Goal: Task Accomplishment & Management: Manage account settings

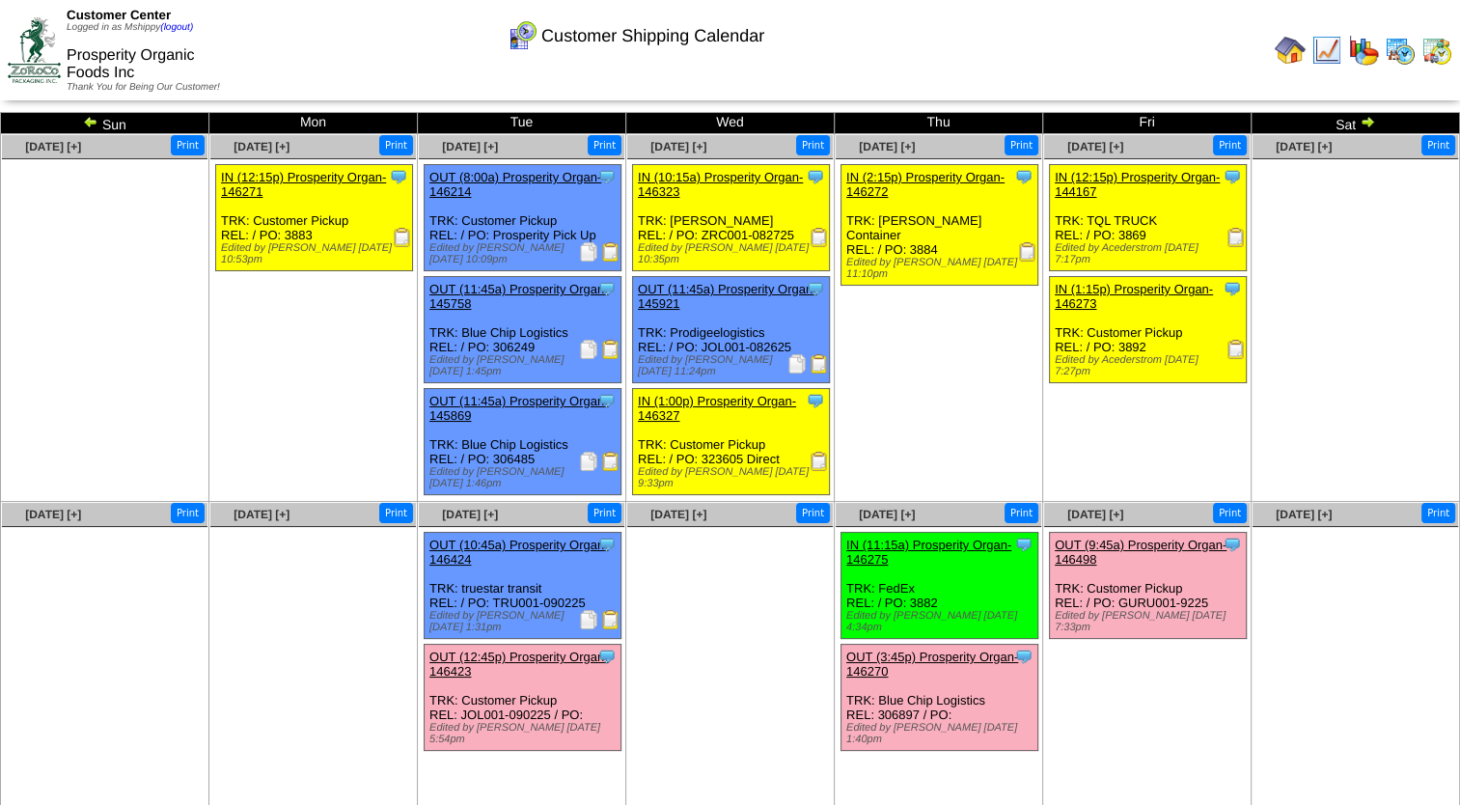
click at [1393, 51] on img at bounding box center [1399, 50] width 31 height 31
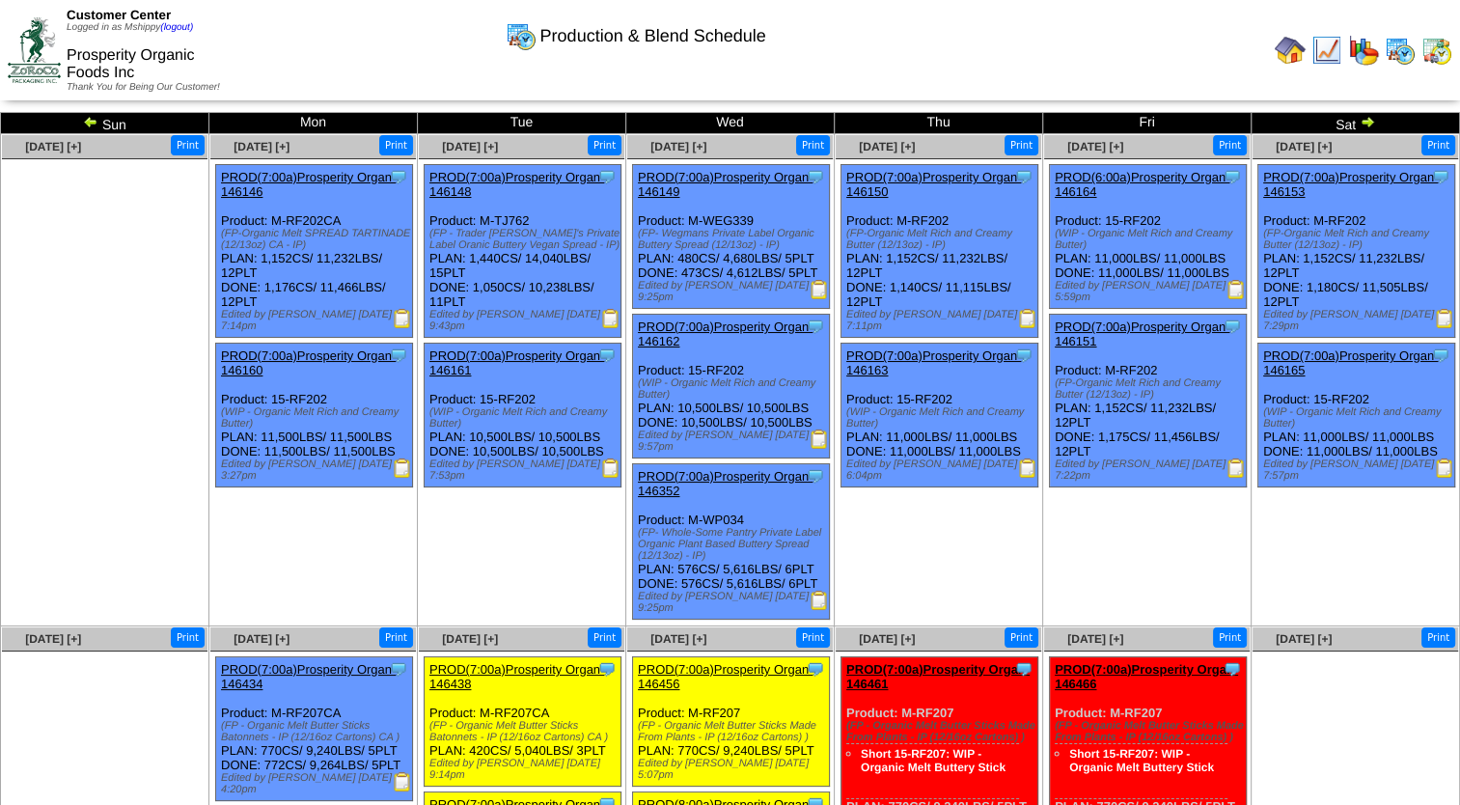
click at [1342, 523] on td "Aug 30 [+] Print Clone Item PROD(7:00a)Prosperity Organ-146153 Prosperity Organ…" at bounding box center [1355, 380] width 208 height 492
click at [1425, 50] on img at bounding box center [1436, 50] width 31 height 31
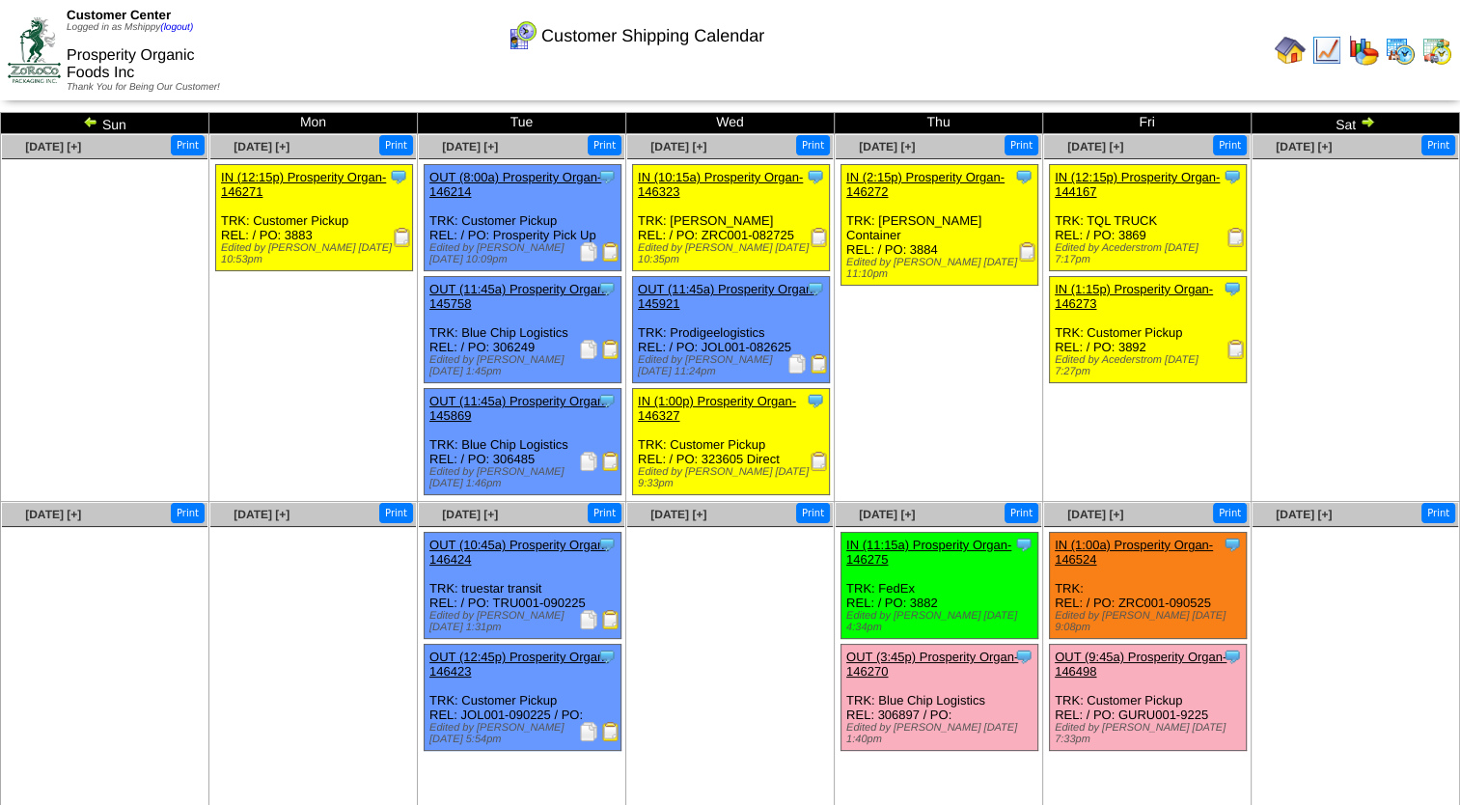
scroll to position [35, 0]
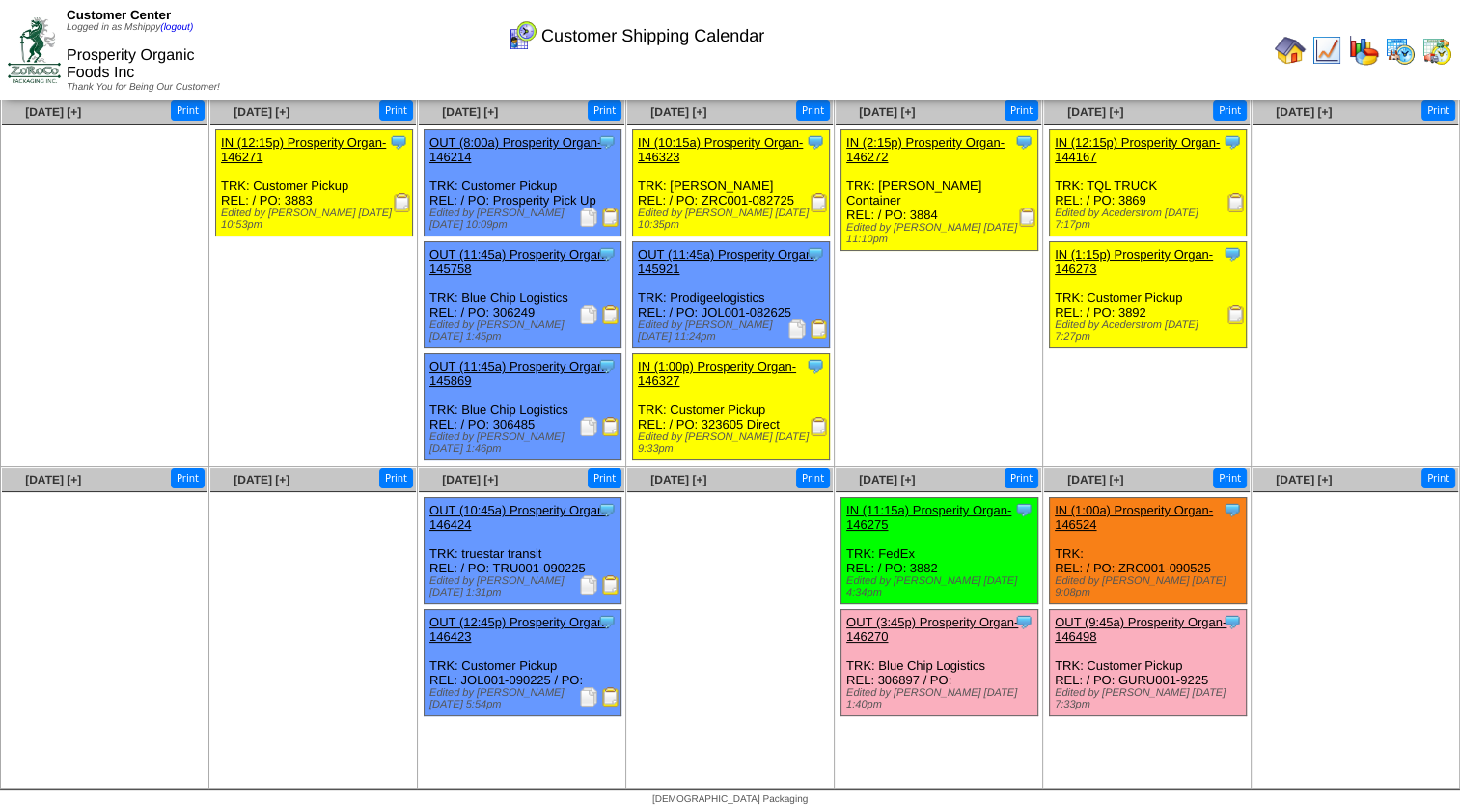
click at [618, 687] on img at bounding box center [610, 696] width 19 height 19
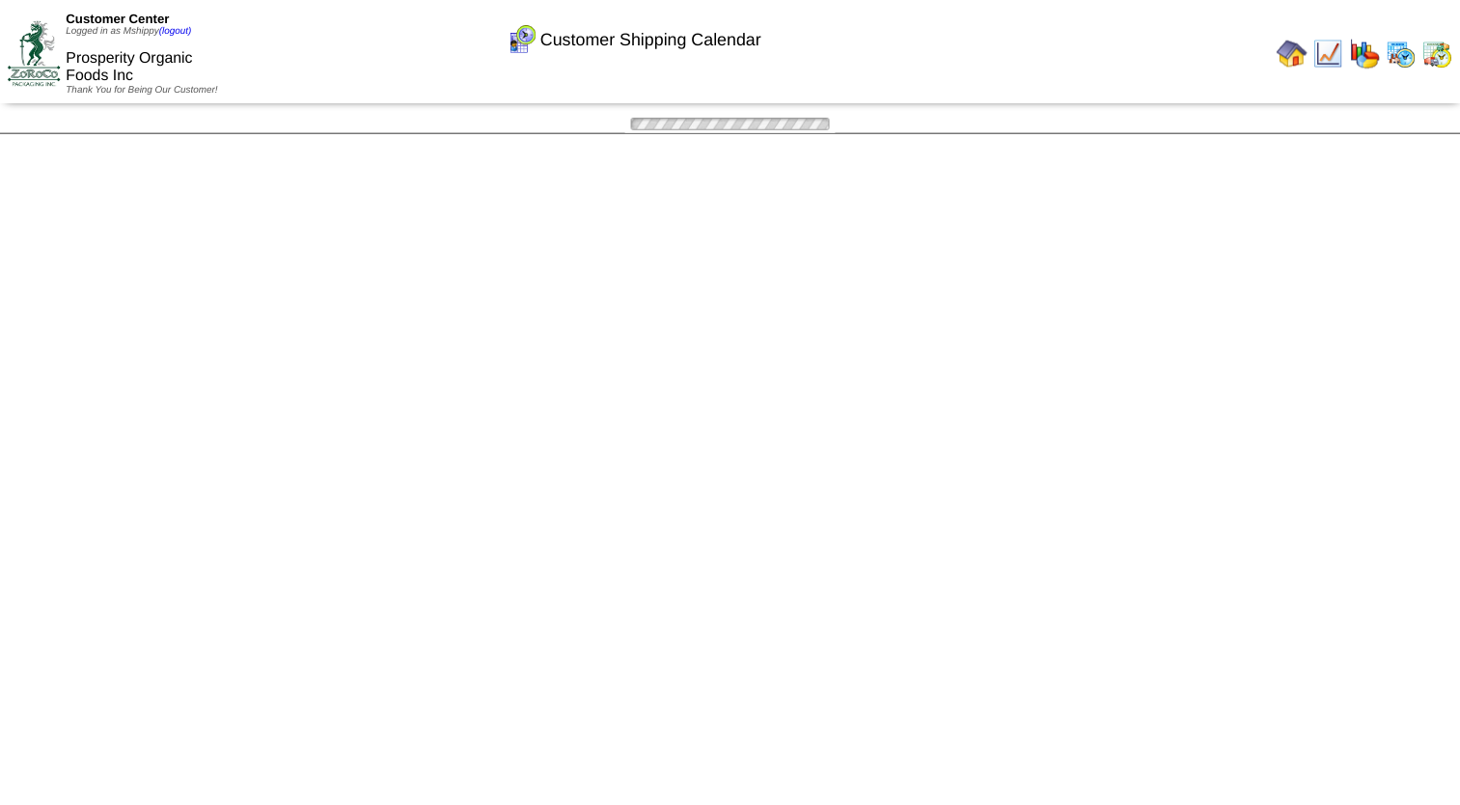
scroll to position [35, 0]
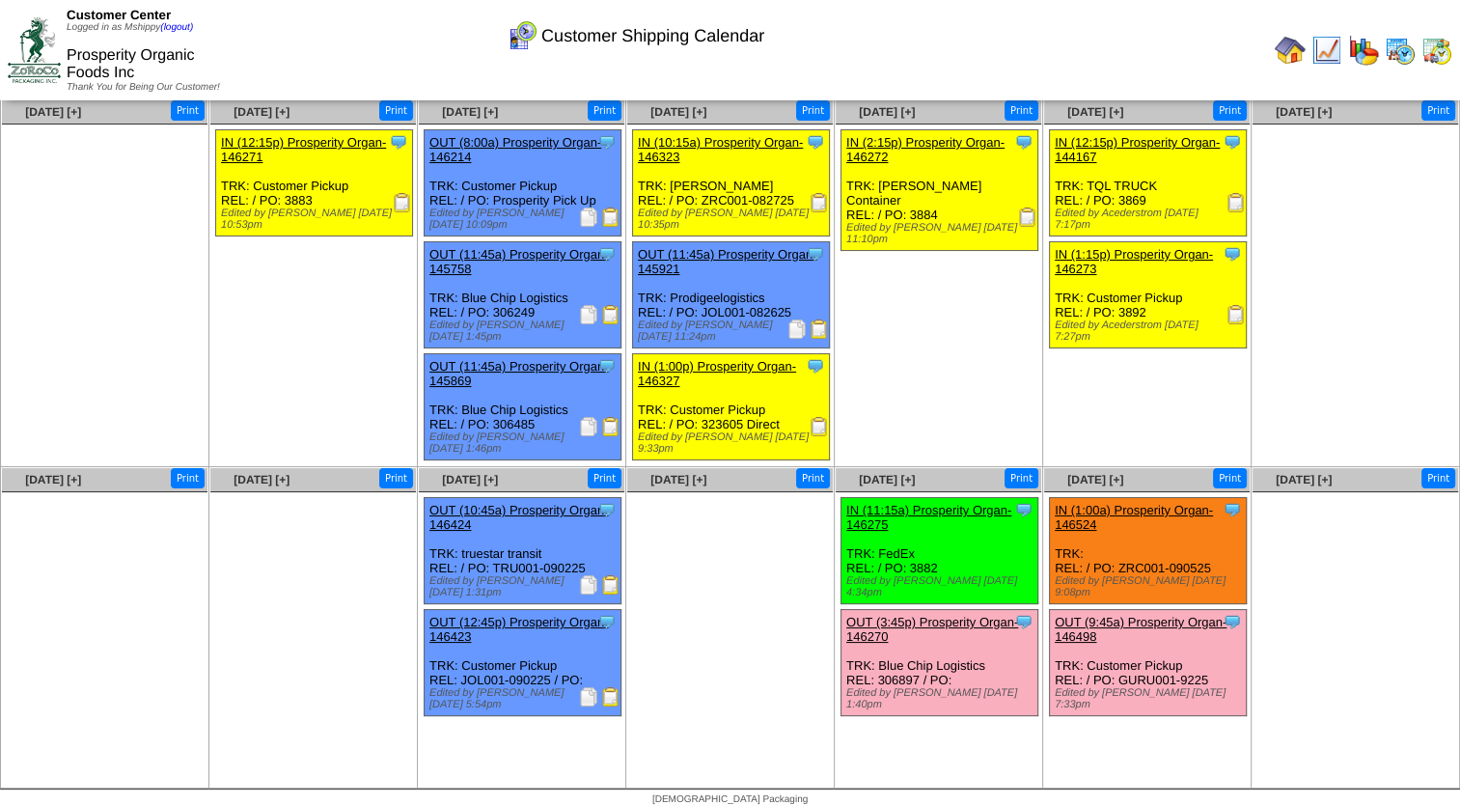
click at [306, 344] on ul "Clone Item IN (12:15p) Prosperity Organ-146271 Prosperity Organic Foods Inc Sch…" at bounding box center [312, 273] width 205 height 289
click at [1293, 46] on img at bounding box center [1289, 50] width 31 height 31
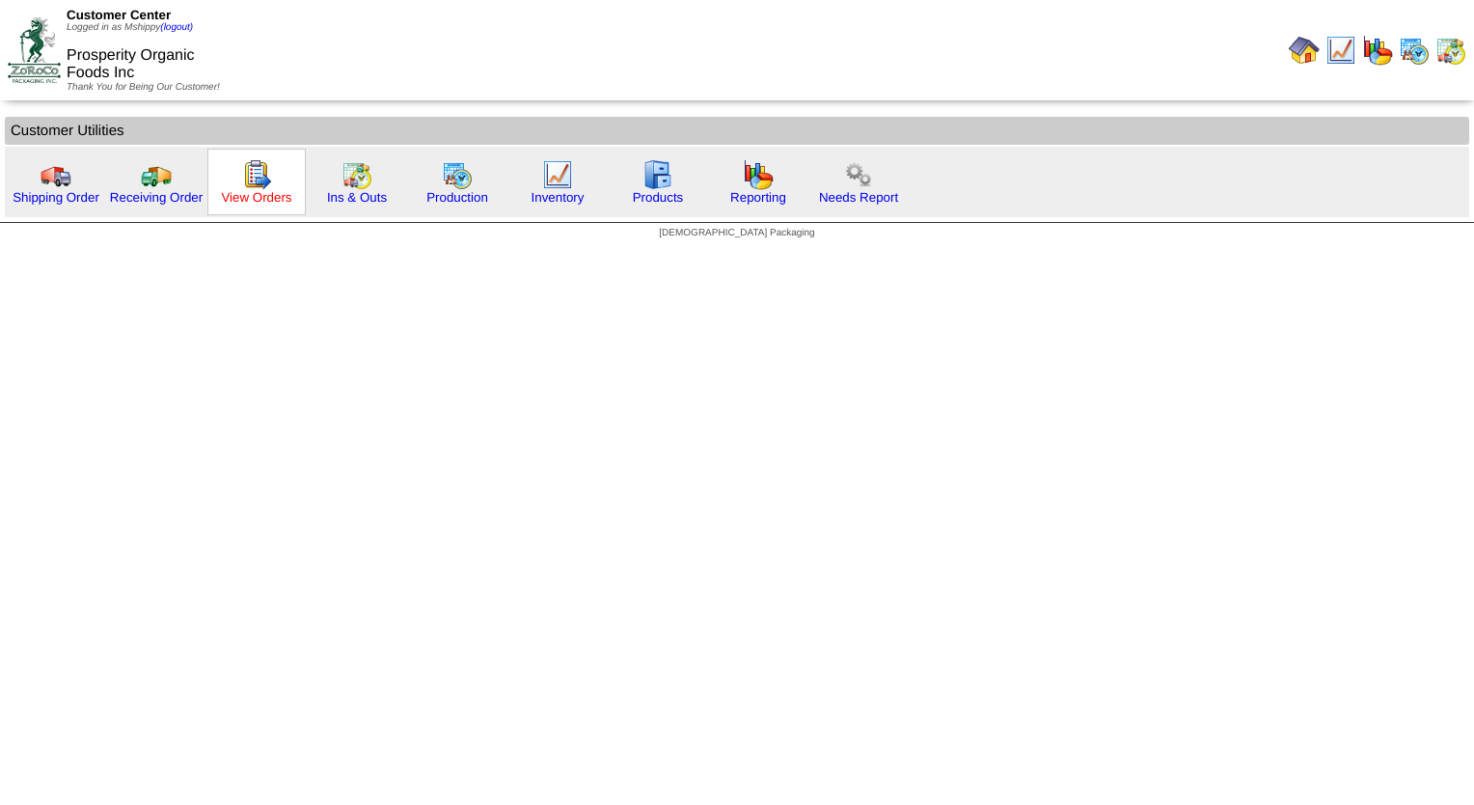
click at [232, 193] on link "View Orders" at bounding box center [256, 197] width 70 height 14
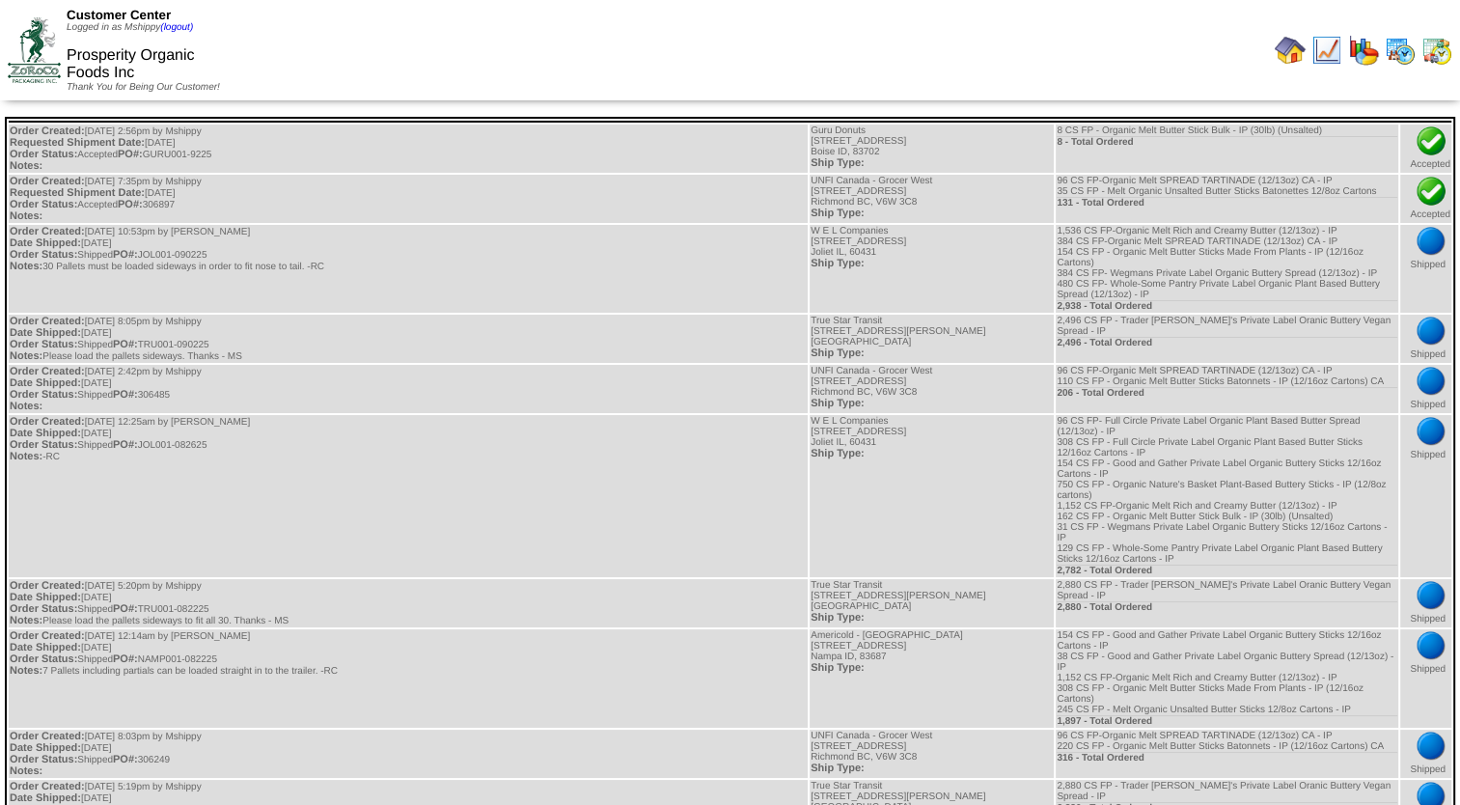
click at [1298, 52] on img at bounding box center [1289, 50] width 31 height 31
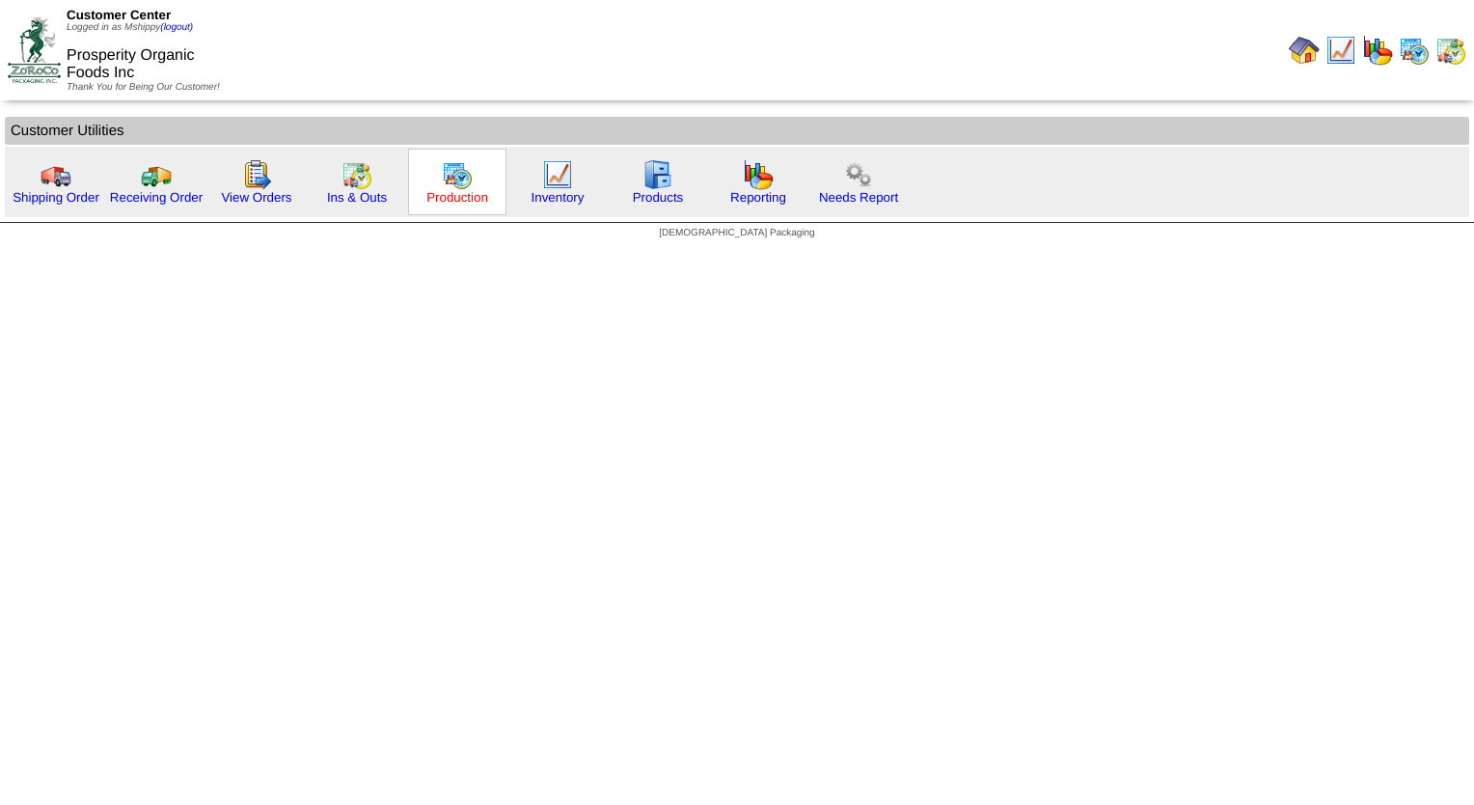
click at [434, 195] on link "Production" at bounding box center [457, 197] width 62 height 14
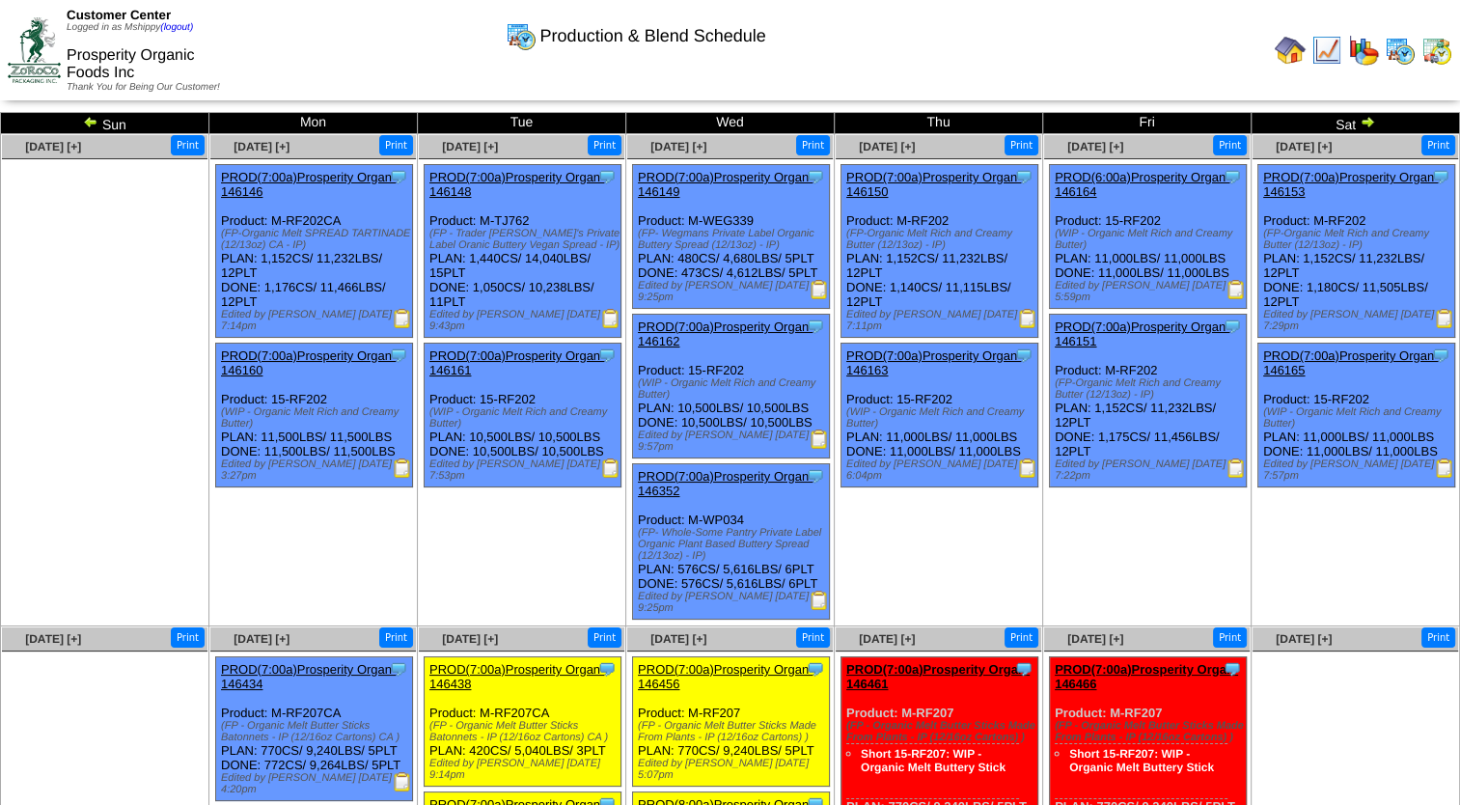
click at [1434, 57] on img at bounding box center [1436, 50] width 31 height 31
